Goal: Check status: Check status

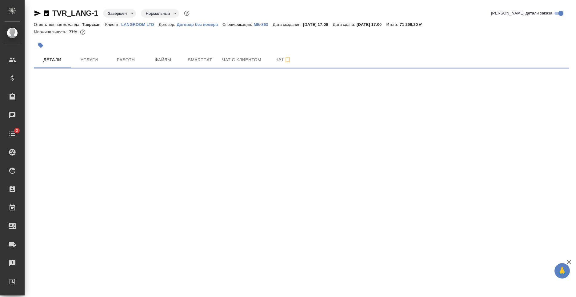
select select "RU"
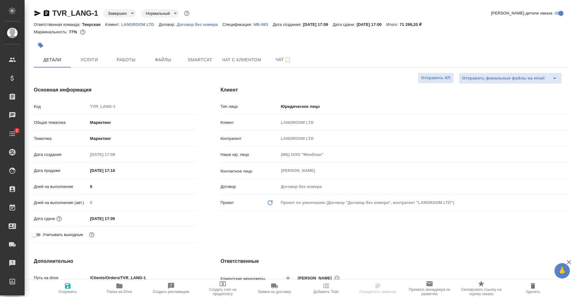
type textarea "x"
type input "[PERSON_NAME]"
type textarea "x"
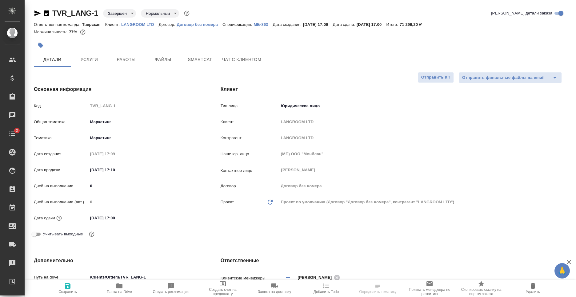
type textarea "x"
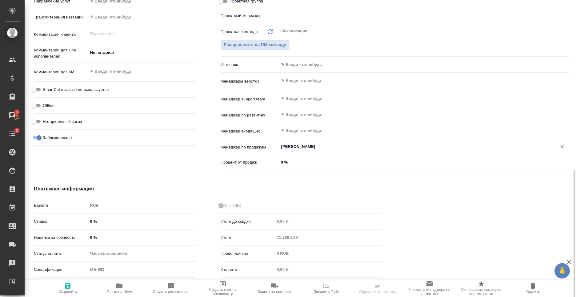
scroll to position [323, 0]
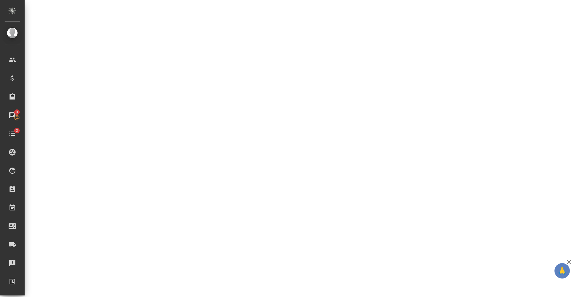
select select "RU"
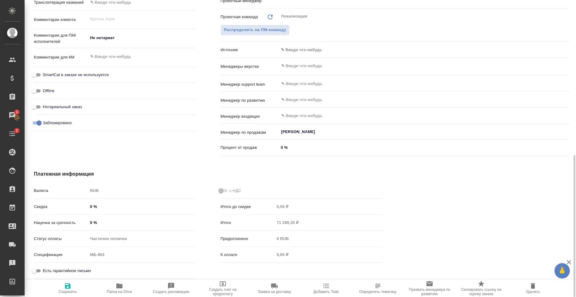
type textarea "x"
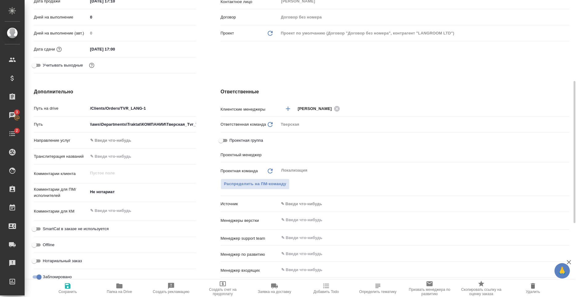
scroll to position [0, 0]
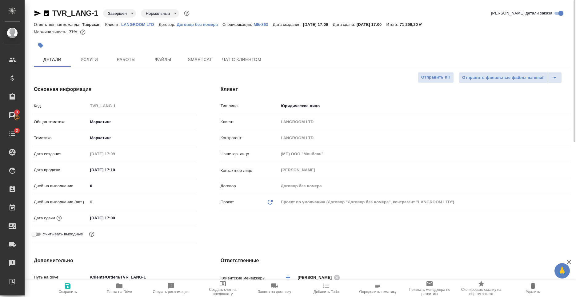
type textarea "x"
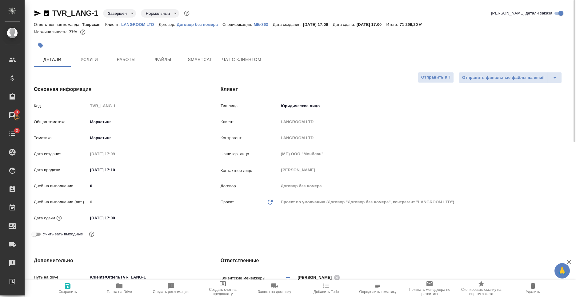
type textarea "x"
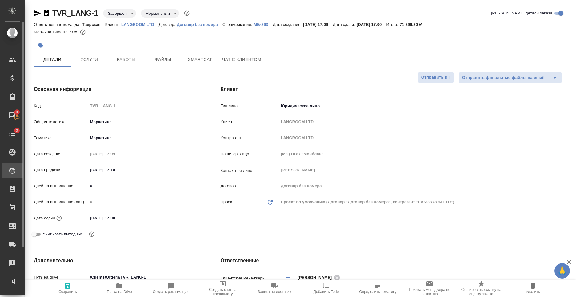
type textarea "x"
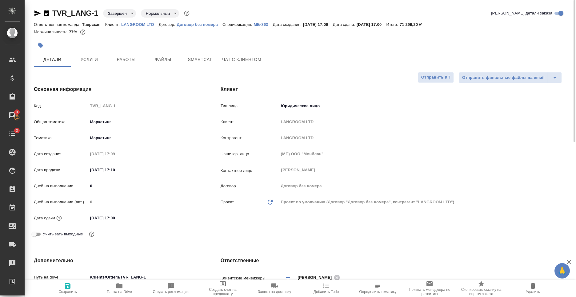
type textarea "x"
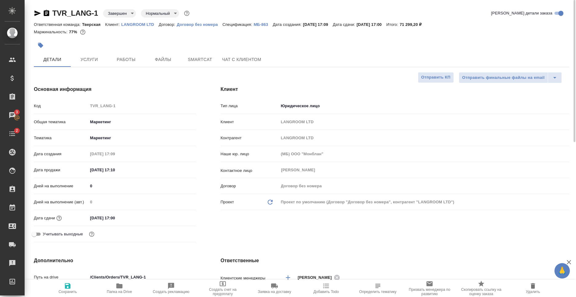
type textarea "x"
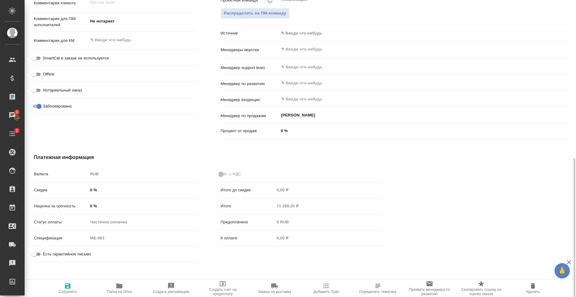
scroll to position [341, 0]
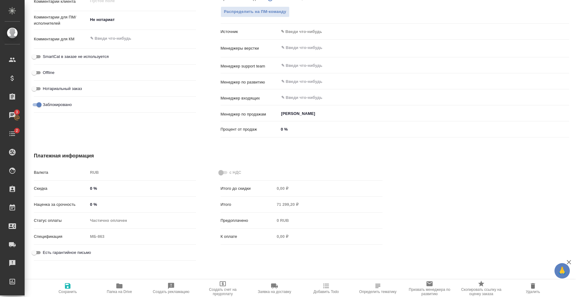
type textarea "x"
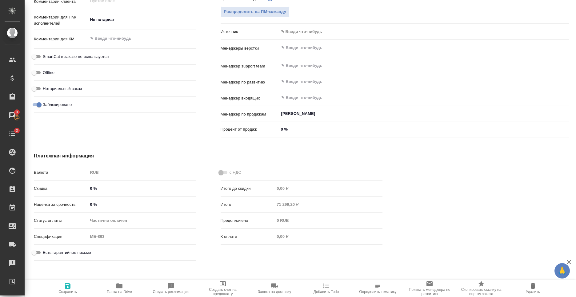
type textarea "x"
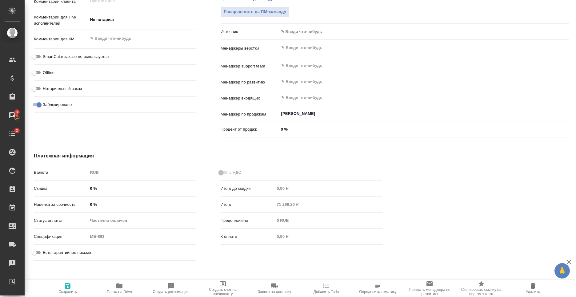
type textarea "x"
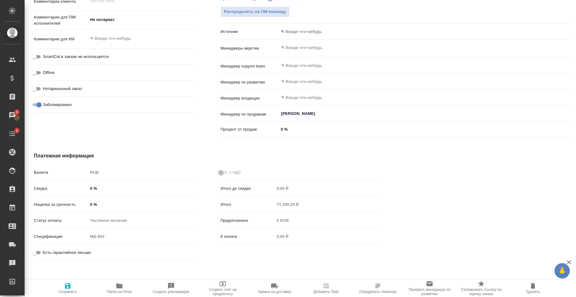
type textarea "x"
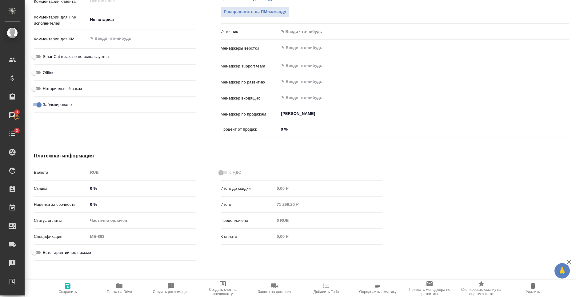
type textarea "x"
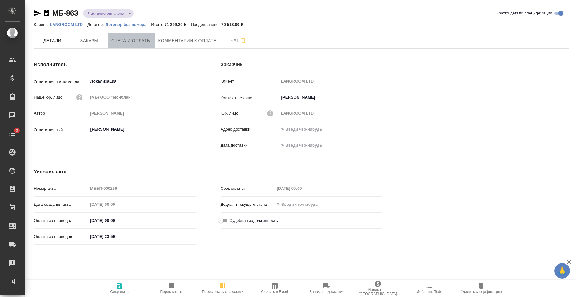
click at [112, 39] on span "Счета и оплаты" at bounding box center [131, 41] width 40 height 8
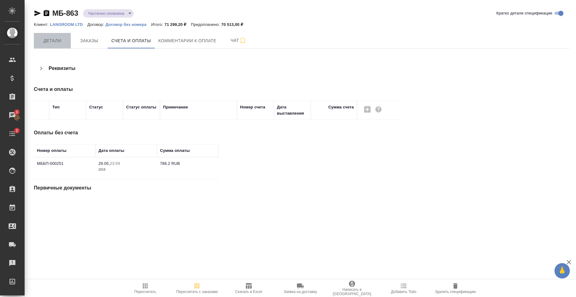
click at [54, 37] on span "Детали" at bounding box center [53, 41] width 30 height 8
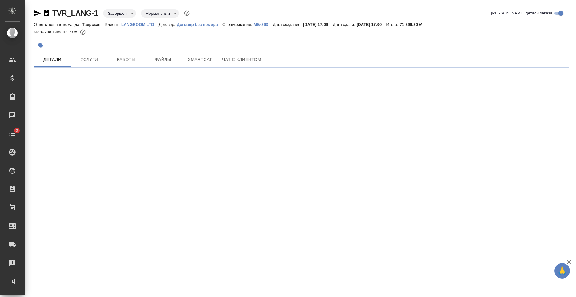
select select "RU"
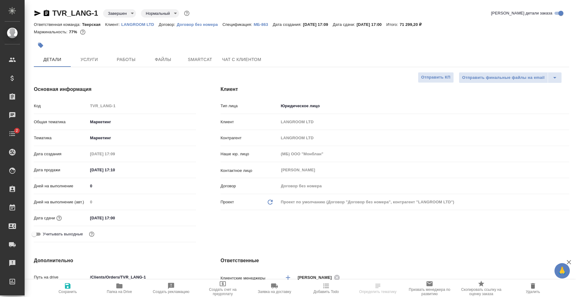
type input "[PERSON_NAME]"
type textarea "x"
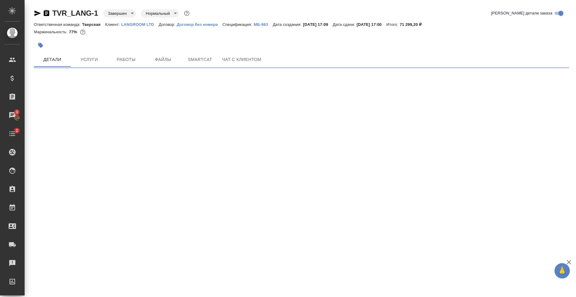
select select "RU"
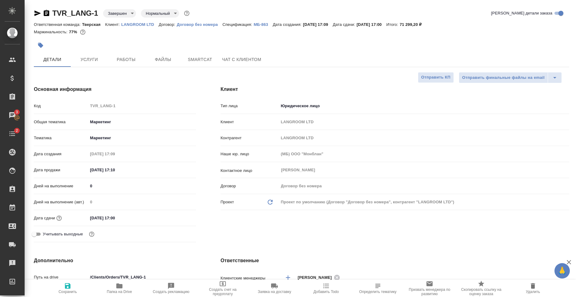
type textarea "x"
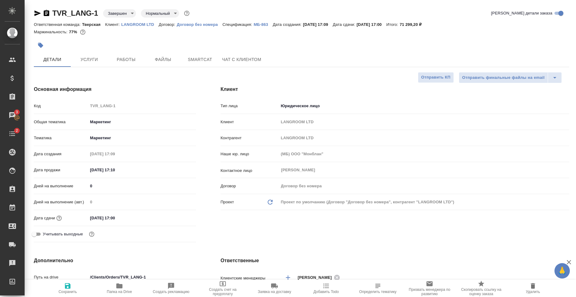
type textarea "x"
